Goal: Task Accomplishment & Management: Manage account settings

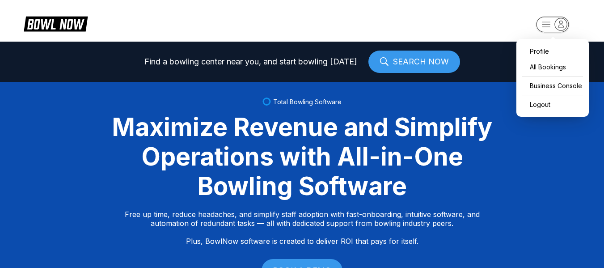
click at [547, 21] on rect "button" at bounding box center [552, 25] width 33 height 16
click at [543, 85] on div "Business Console" at bounding box center [552, 86] width 63 height 16
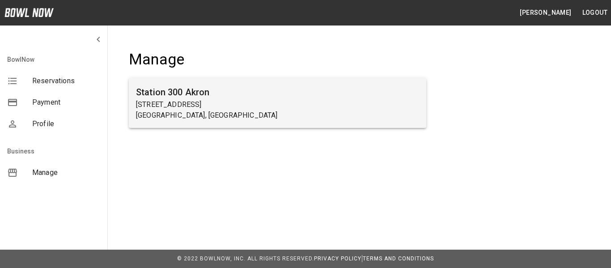
click at [205, 97] on h6 "Station 300 Akron" at bounding box center [277, 92] width 283 height 14
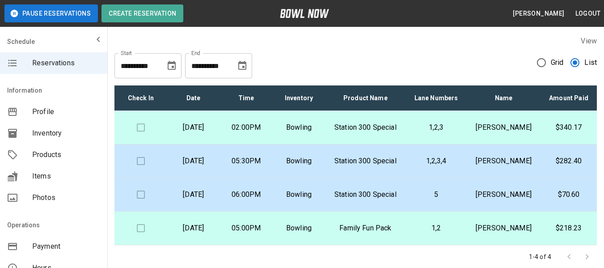
scroll to position [77, 0]
